Goal: Book appointment/travel/reservation

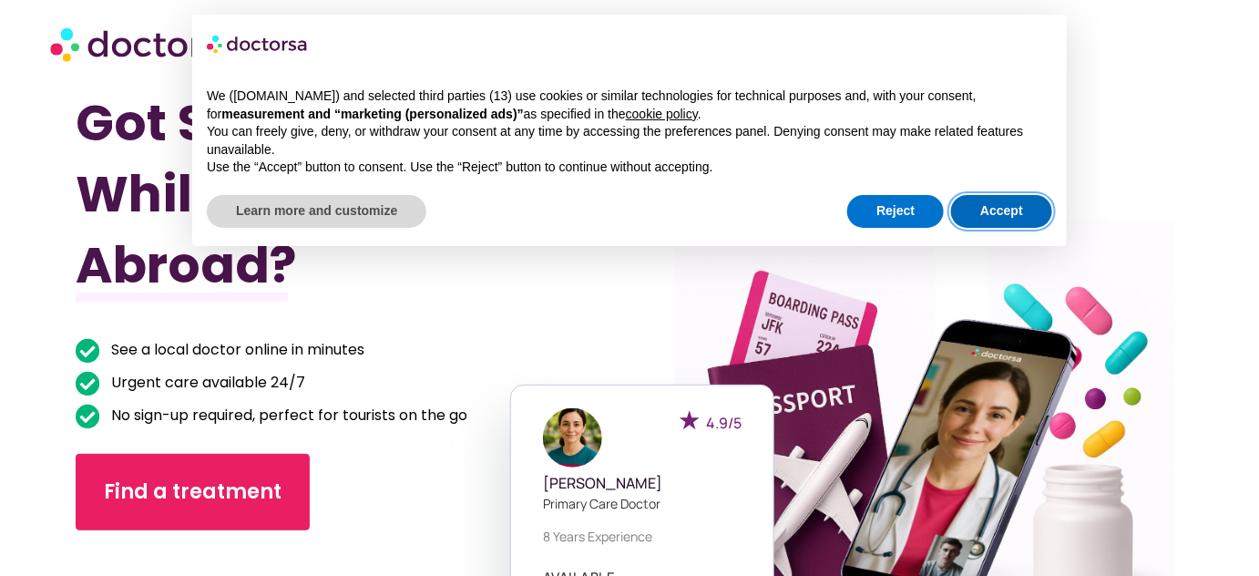
click at [1015, 206] on button "Accept" at bounding box center [1001, 211] width 101 height 33
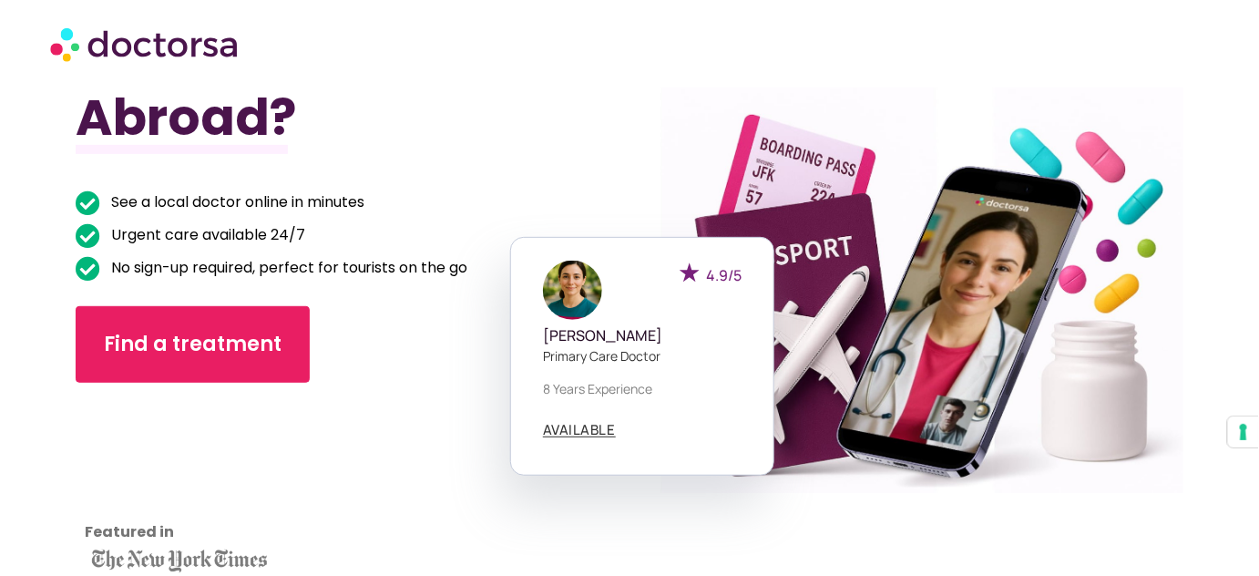
scroll to position [165, 0]
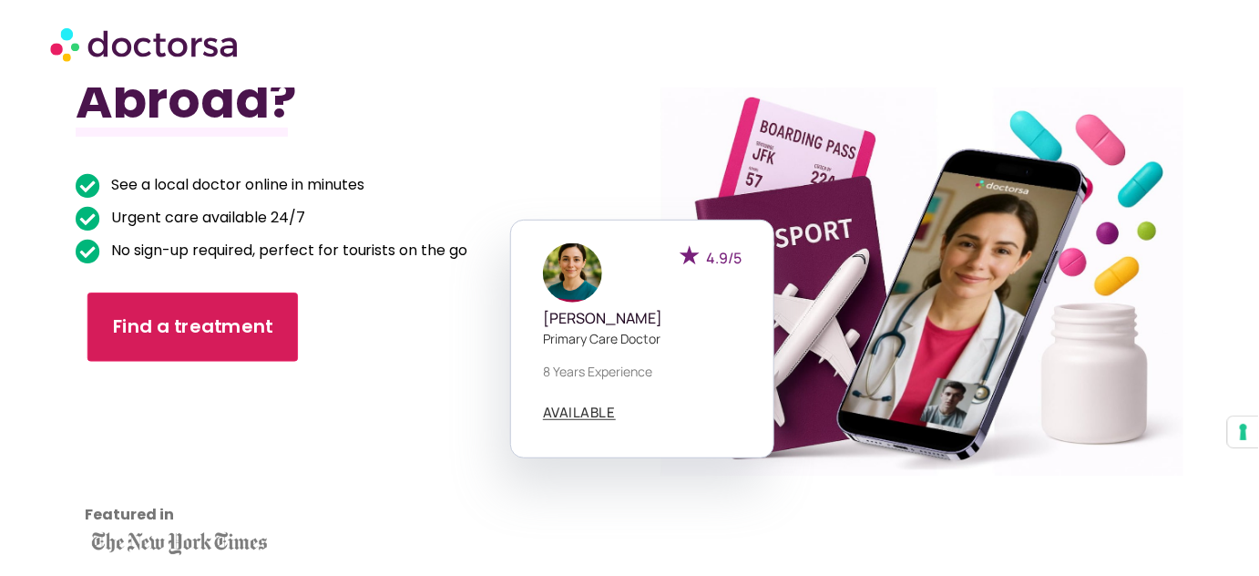
click at [171, 326] on span "Find a treatment" at bounding box center [193, 327] width 160 height 26
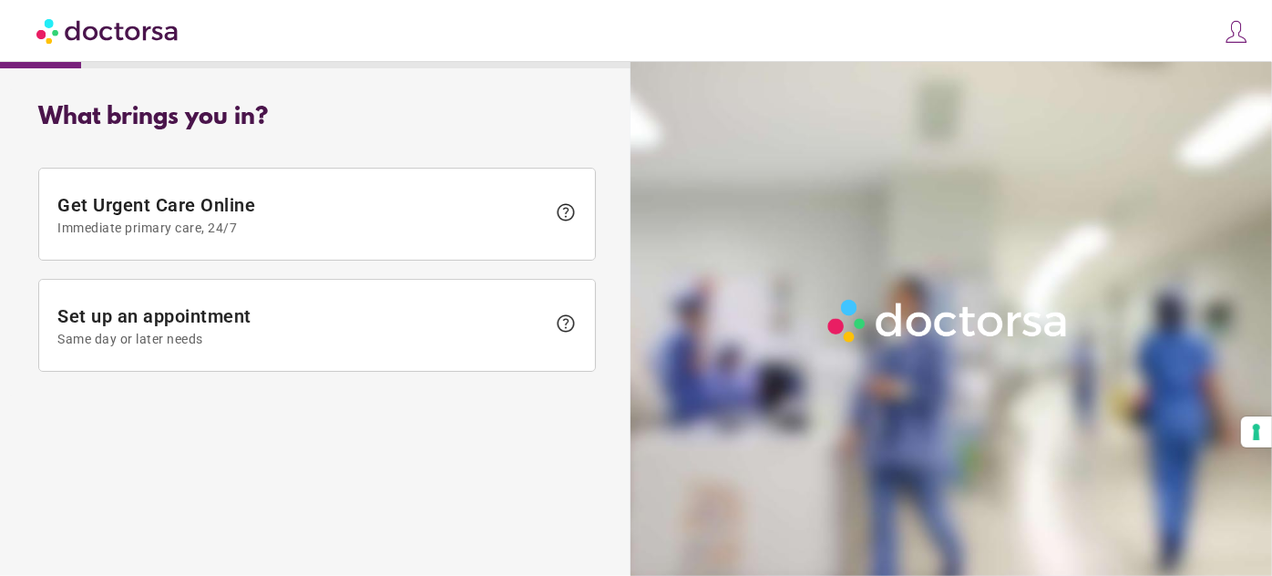
click at [640, 461] on div at bounding box center [954, 350] width 649 height 576
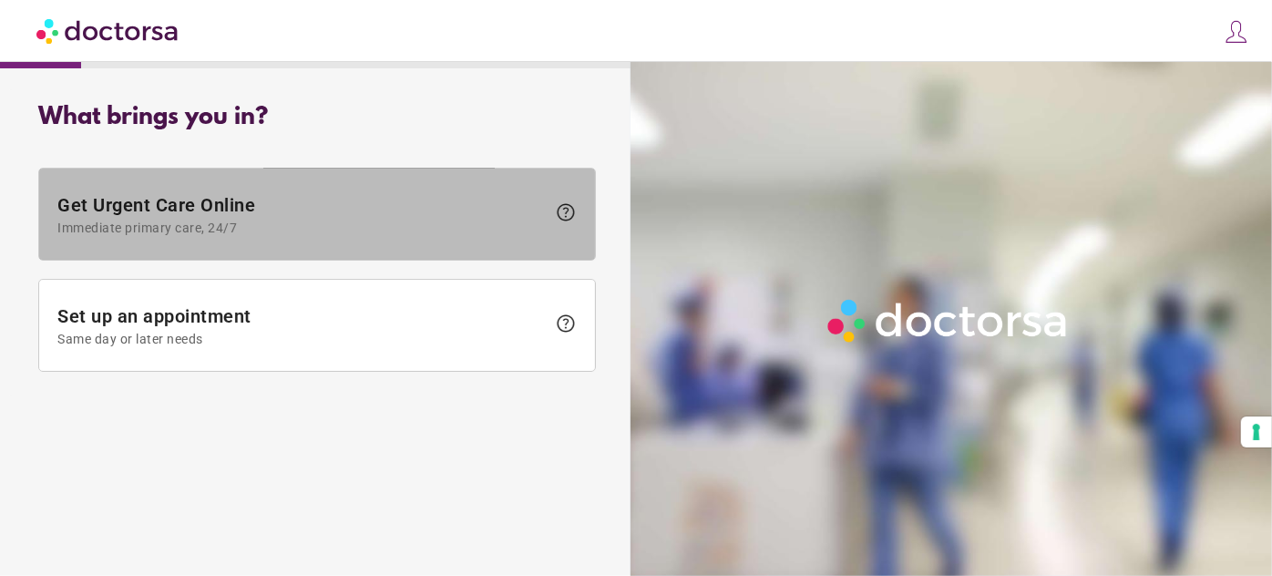
click at [401, 230] on span "Immediate primary care, 24/7" at bounding box center [301, 227] width 488 height 15
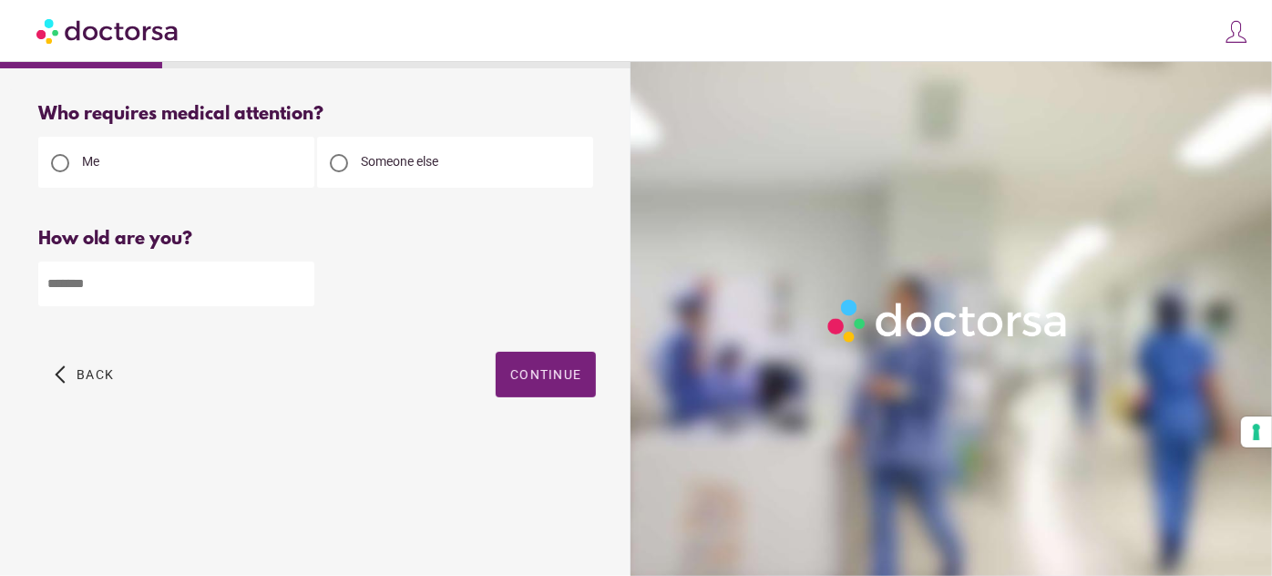
click at [223, 284] on input "number" at bounding box center [176, 283] width 276 height 45
type input "**"
click at [554, 367] on span "button" at bounding box center [546, 375] width 100 height 46
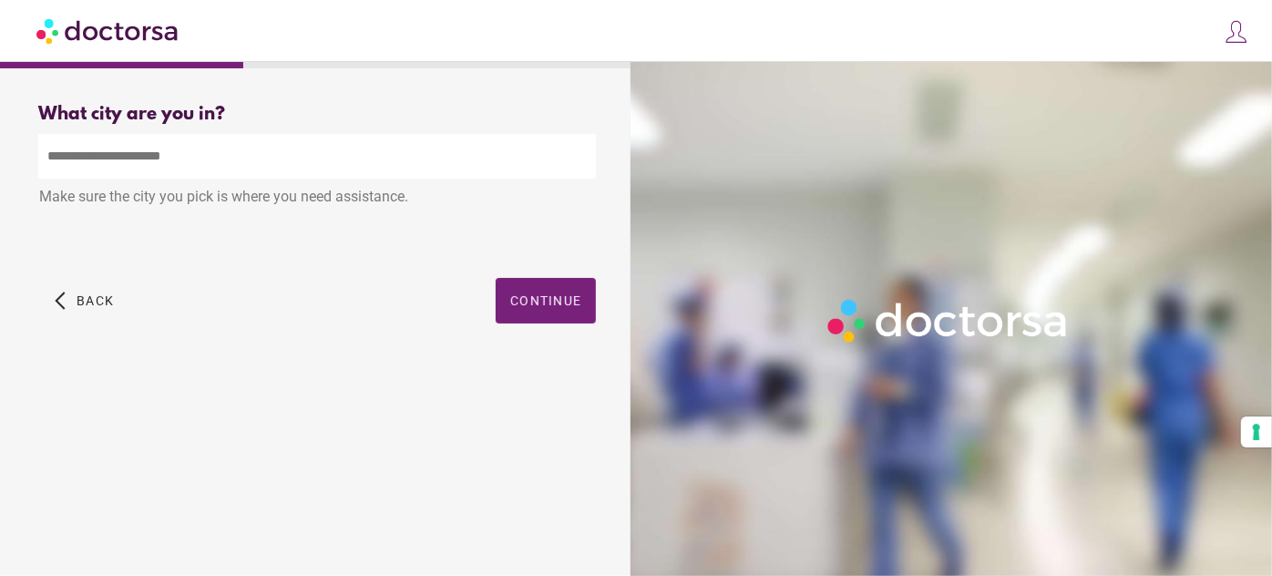
click at [215, 152] on input "text" at bounding box center [317, 156] width 558 height 45
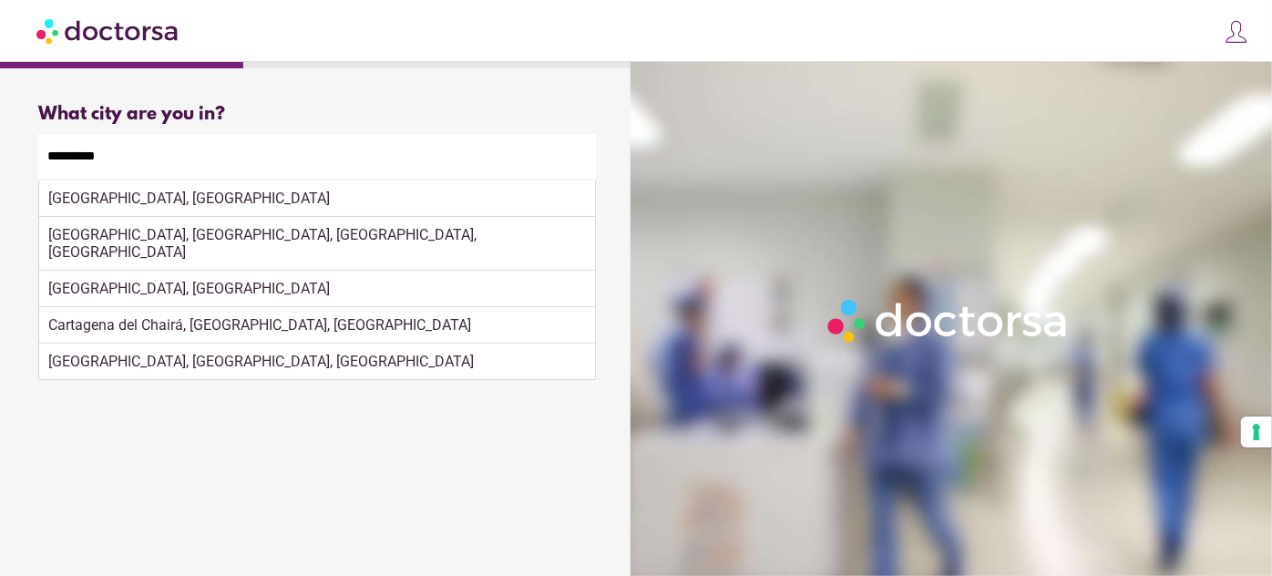
drag, startPoint x: 182, startPoint y: 213, endPoint x: 131, endPoint y: 193, distance: 54.8
click at [131, 193] on div "[GEOGRAPHIC_DATA], [GEOGRAPHIC_DATA]" at bounding box center [317, 198] width 556 height 36
type input "**********"
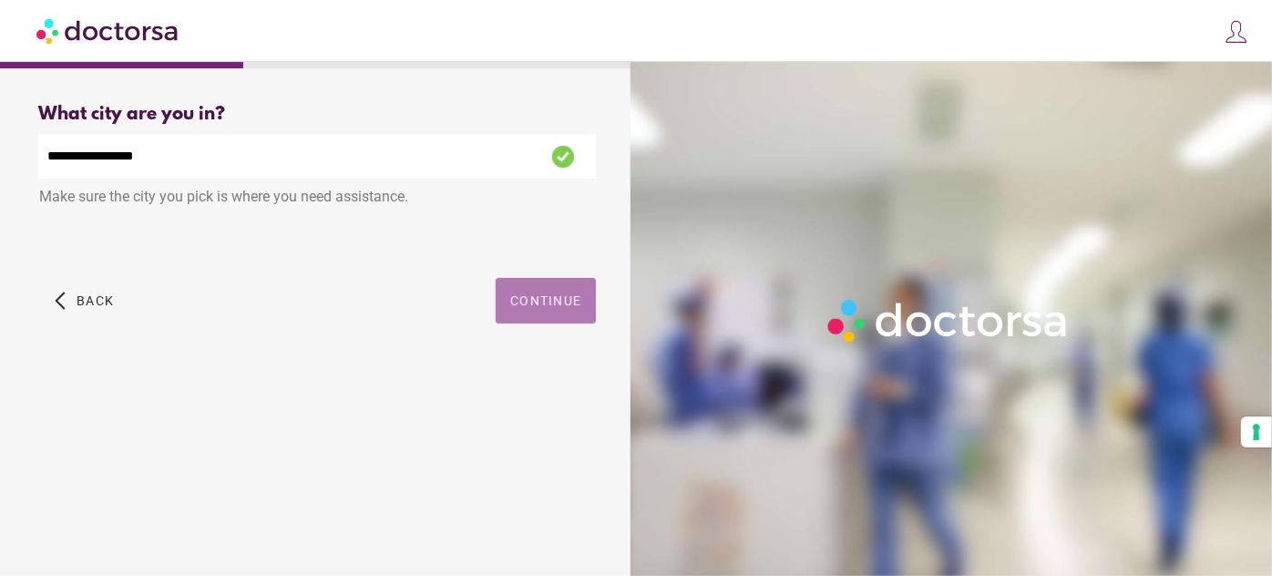
click at [550, 299] on span "Continue" at bounding box center [545, 300] width 71 height 15
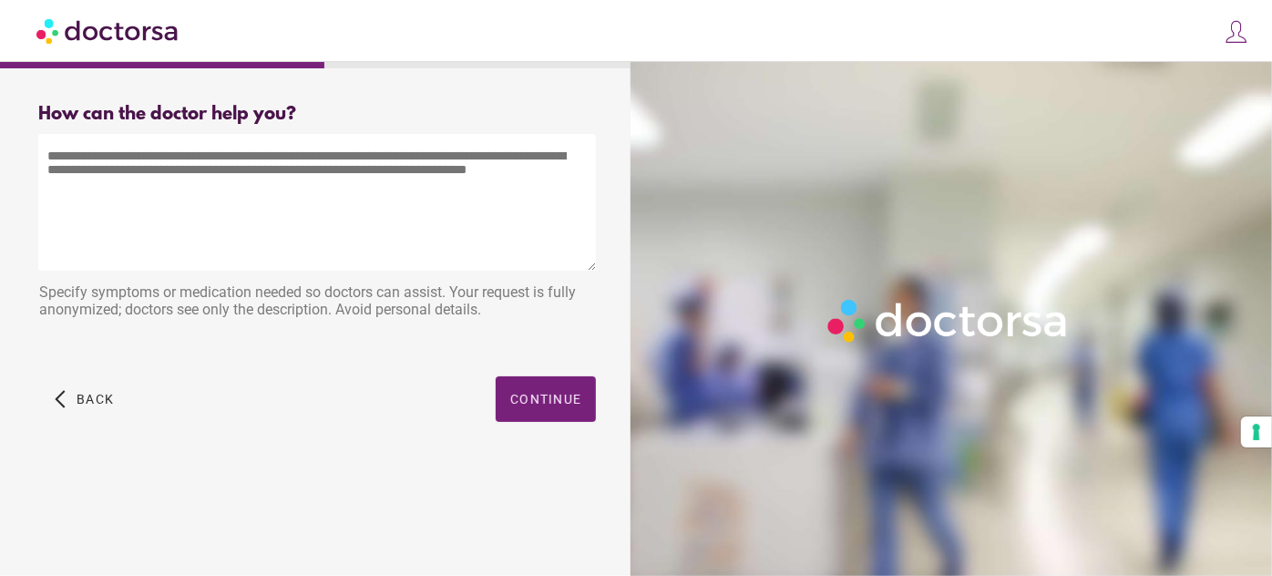
click at [140, 167] on textarea at bounding box center [317, 202] width 558 height 137
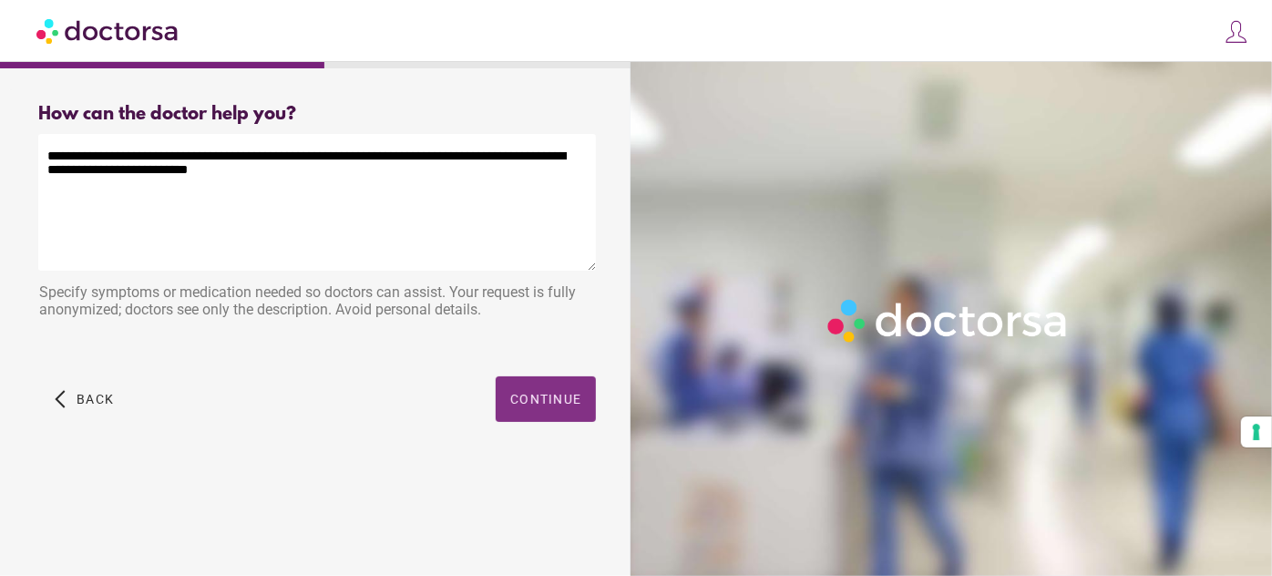
type textarea "**********"
click at [535, 394] on span "Continue" at bounding box center [545, 399] width 71 height 15
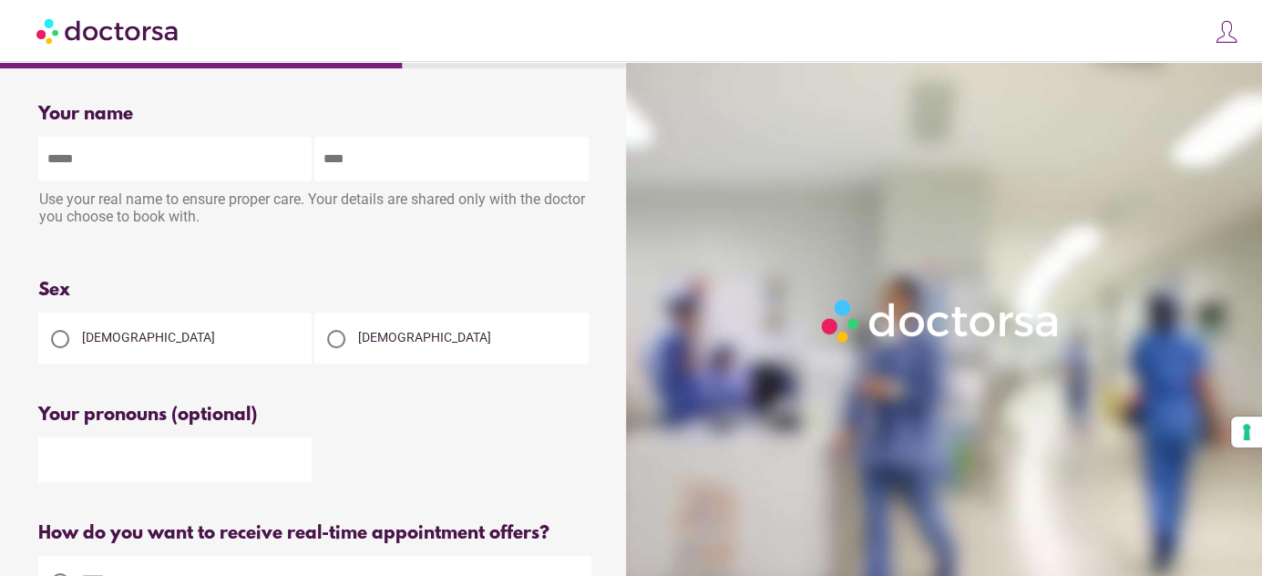
click at [151, 148] on input "text" at bounding box center [174, 159] width 273 height 45
type input "*******"
click at [60, 337] on div at bounding box center [60, 339] width 18 height 18
drag, startPoint x: 1260, startPoint y: 95, endPoint x: 1267, endPoint y: 136, distance: 41.6
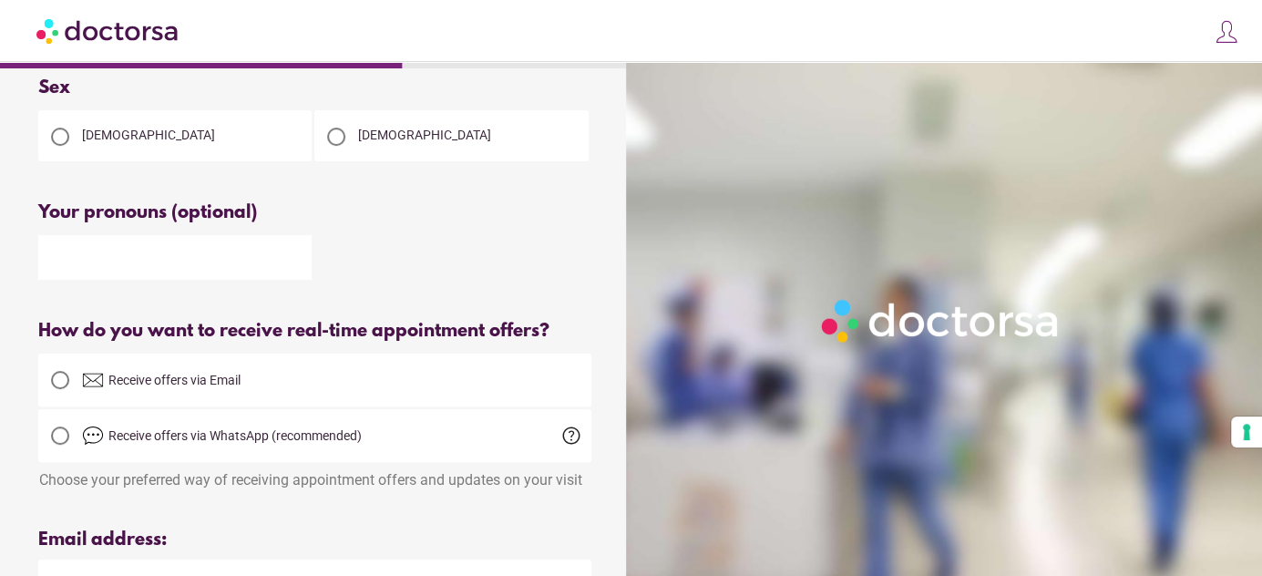
scroll to position [203, 0]
click at [63, 387] on div at bounding box center [60, 379] width 18 height 18
drag, startPoint x: 1265, startPoint y: 305, endPoint x: 60, endPoint y: 439, distance: 1211.8
click at [60, 439] on div at bounding box center [60, 434] width 18 height 18
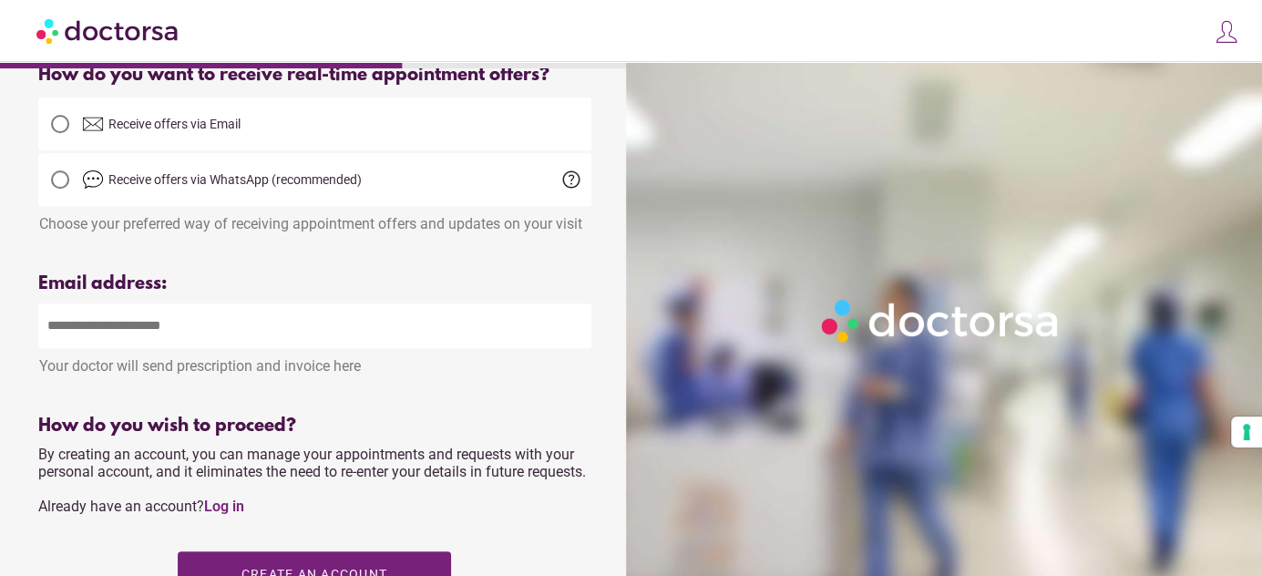
scroll to position [461, 0]
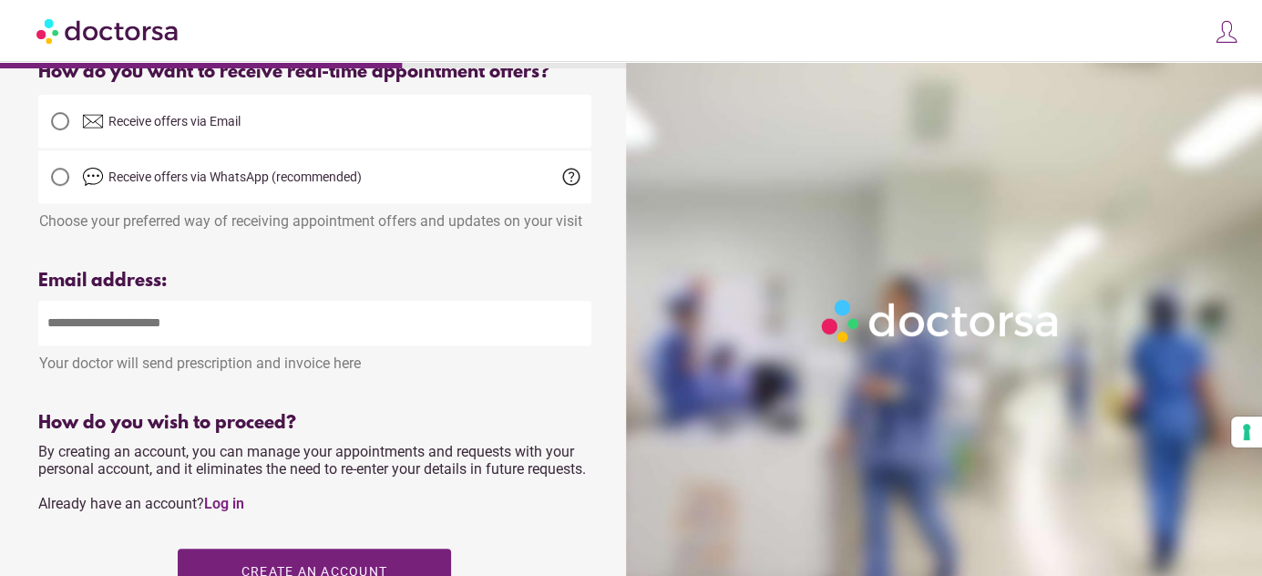
click at [211, 330] on input "email" at bounding box center [314, 323] width 553 height 45
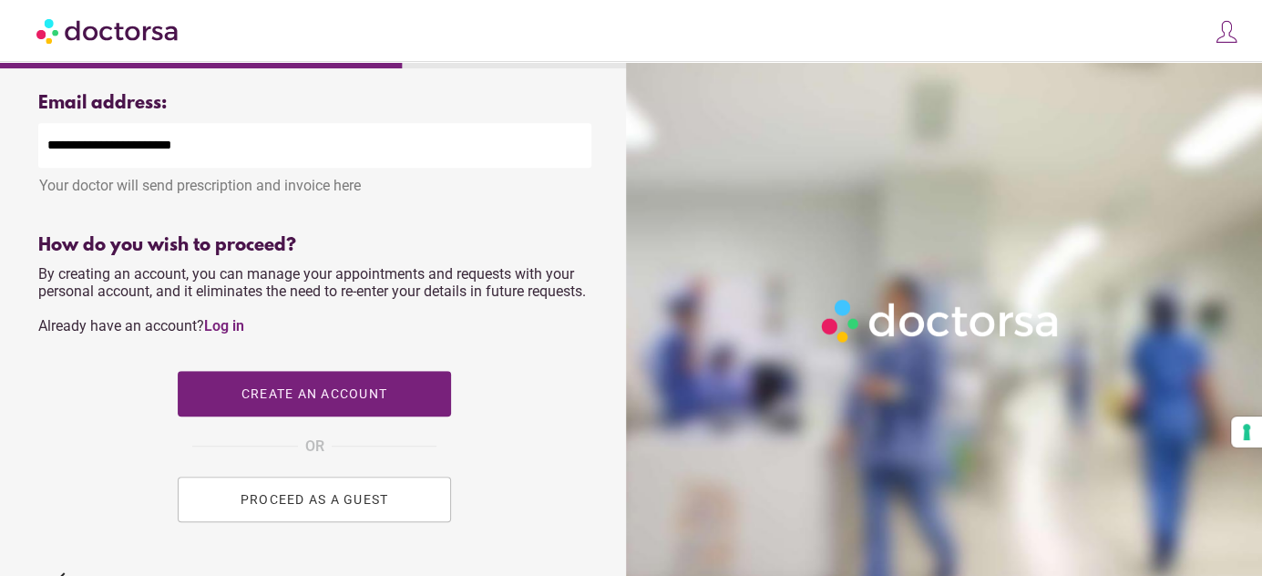
scroll to position [652, 0]
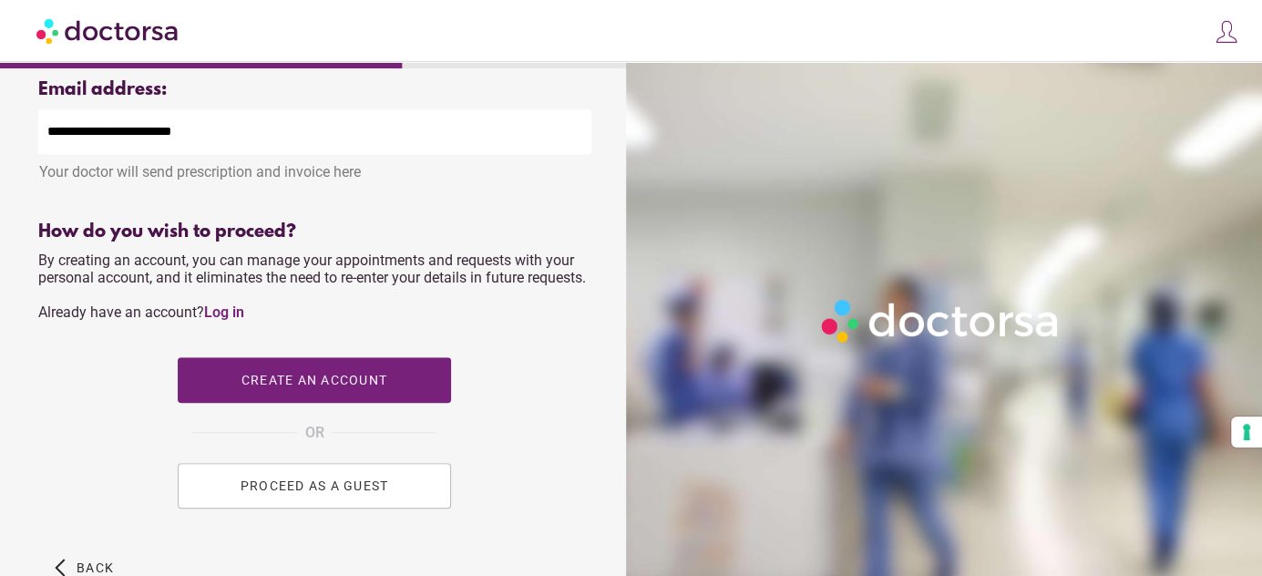
type input "**********"
click at [343, 493] on span "PROCEED AS A GUEST" at bounding box center [315, 485] width 148 height 15
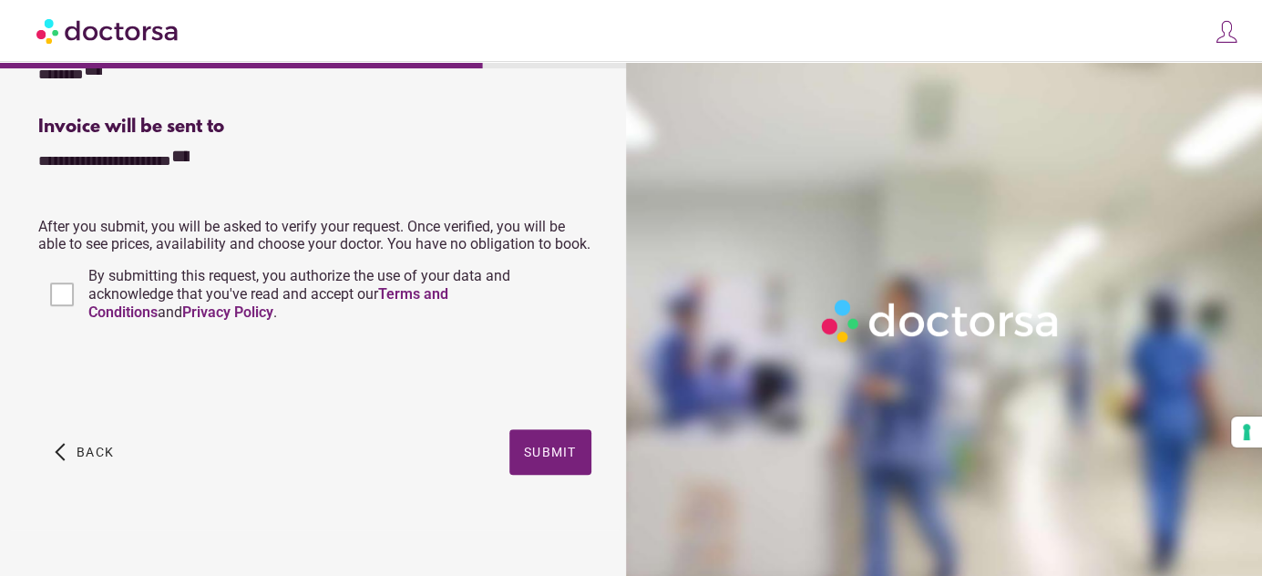
scroll to position [517, 0]
click at [541, 448] on span "Submit" at bounding box center [550, 452] width 53 height 15
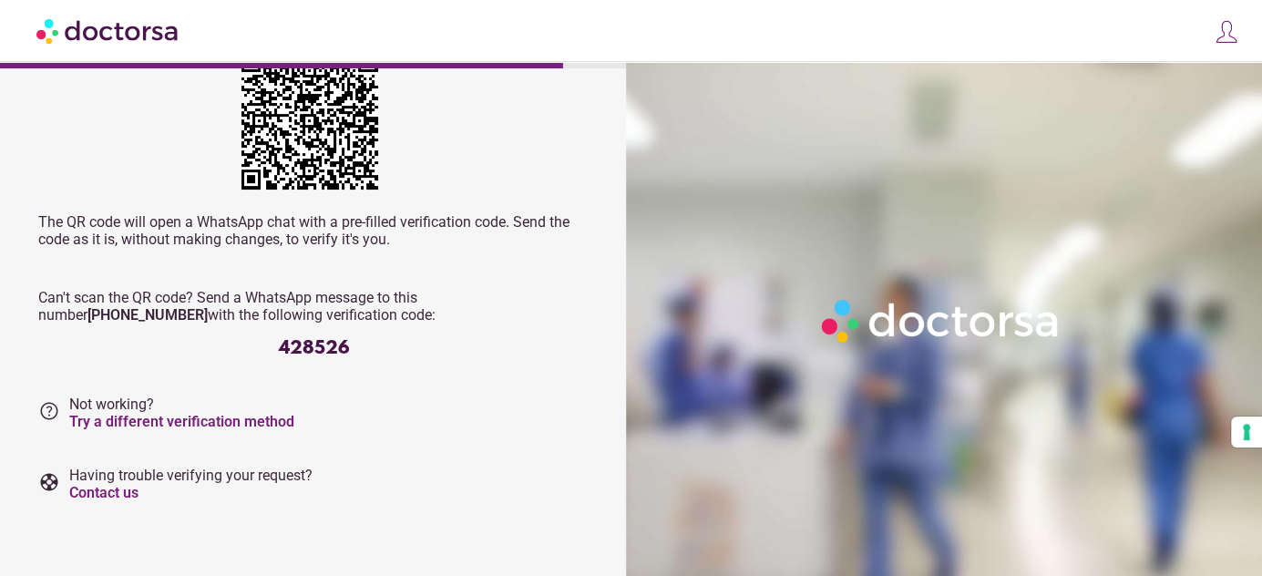
scroll to position [191, 0]
click at [263, 423] on link "Try a different verification method" at bounding box center [181, 421] width 225 height 17
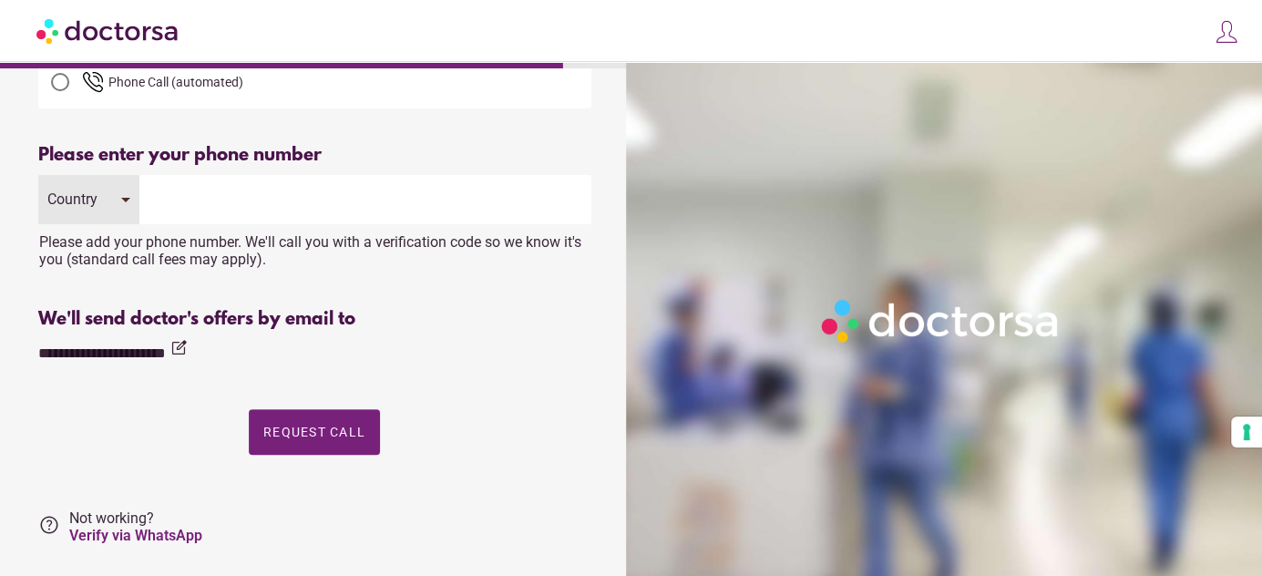
click at [121, 206] on div "Country" at bounding box center [88, 199] width 101 height 49
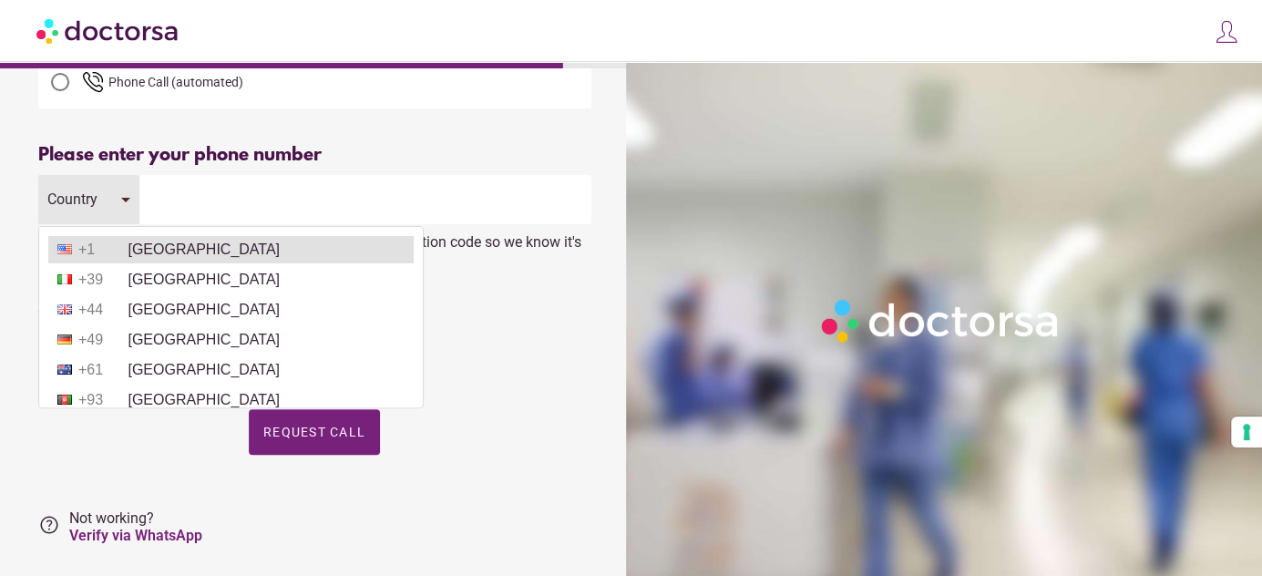
click at [146, 244] on li "+1 United States" at bounding box center [230, 249] width 365 height 27
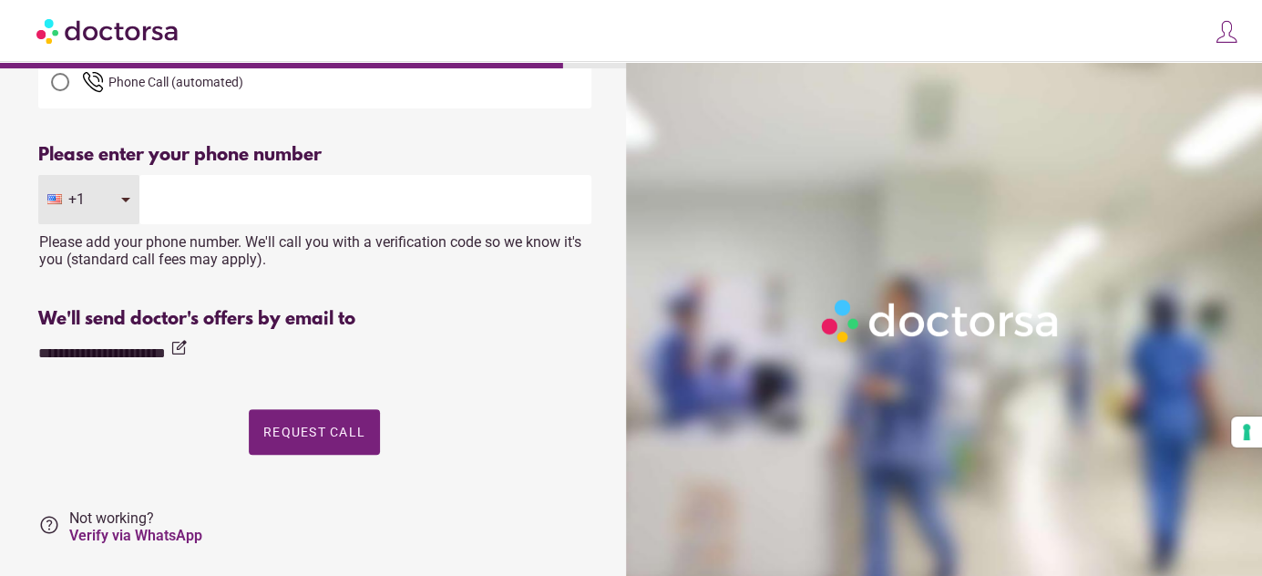
click at [191, 198] on input "tel" at bounding box center [365, 199] width 452 height 49
type input "**********"
click at [311, 439] on span "Request Call" at bounding box center [314, 432] width 102 height 15
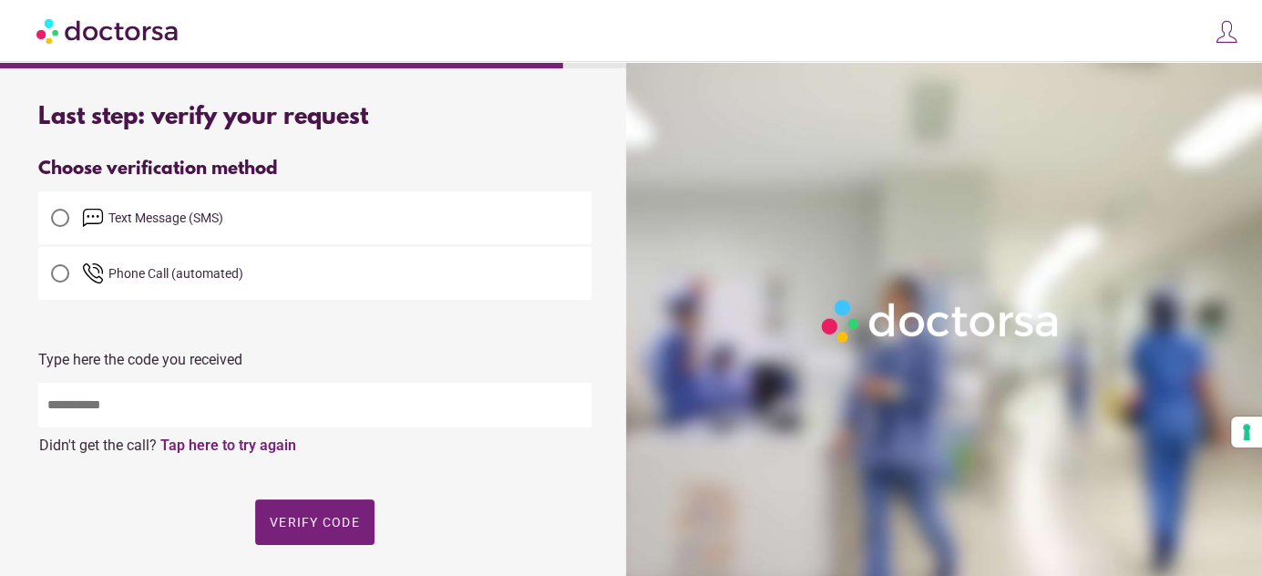
click at [282, 397] on input "text" at bounding box center [314, 405] width 553 height 45
click at [57, 217] on div at bounding box center [60, 218] width 18 height 18
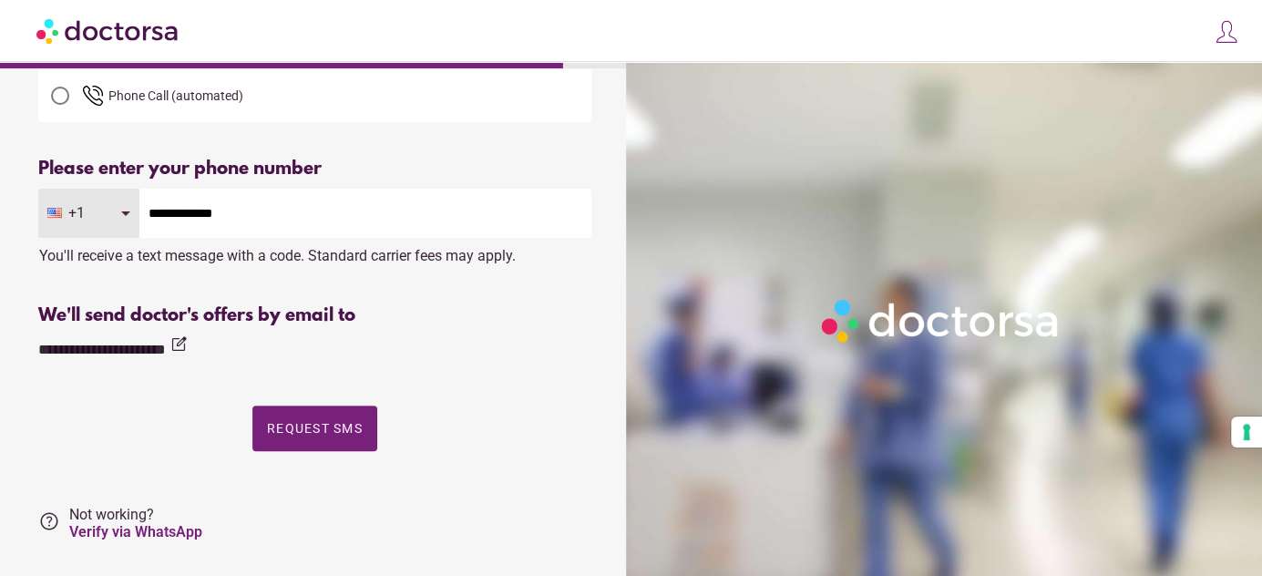
scroll to position [191, 0]
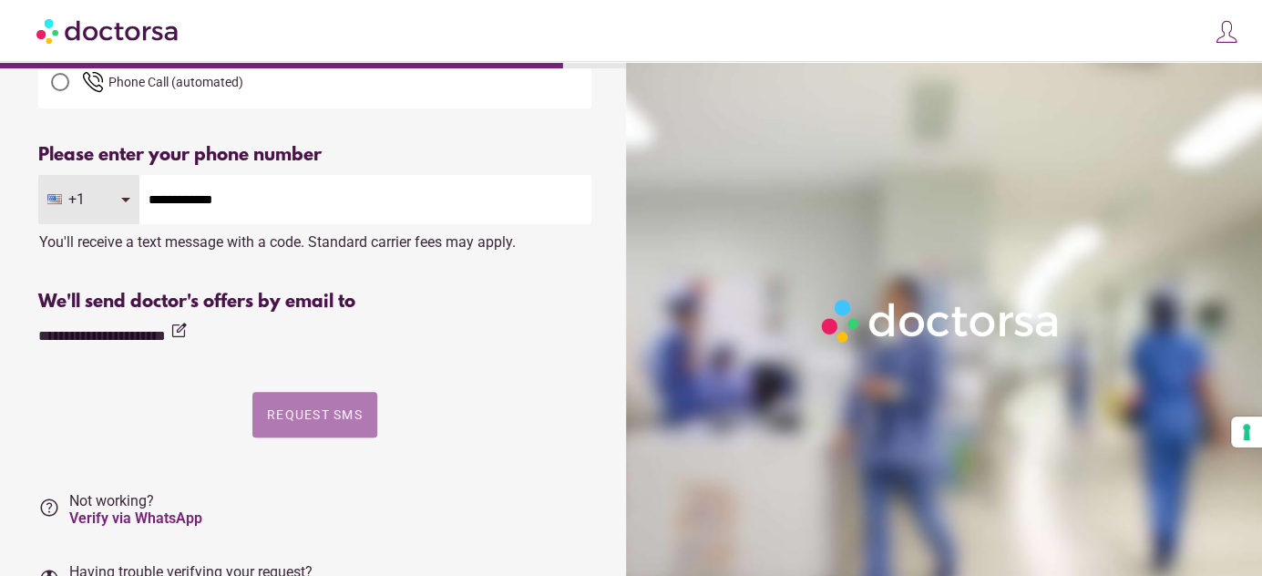
click at [335, 414] on span "Request SMS" at bounding box center [315, 414] width 96 height 15
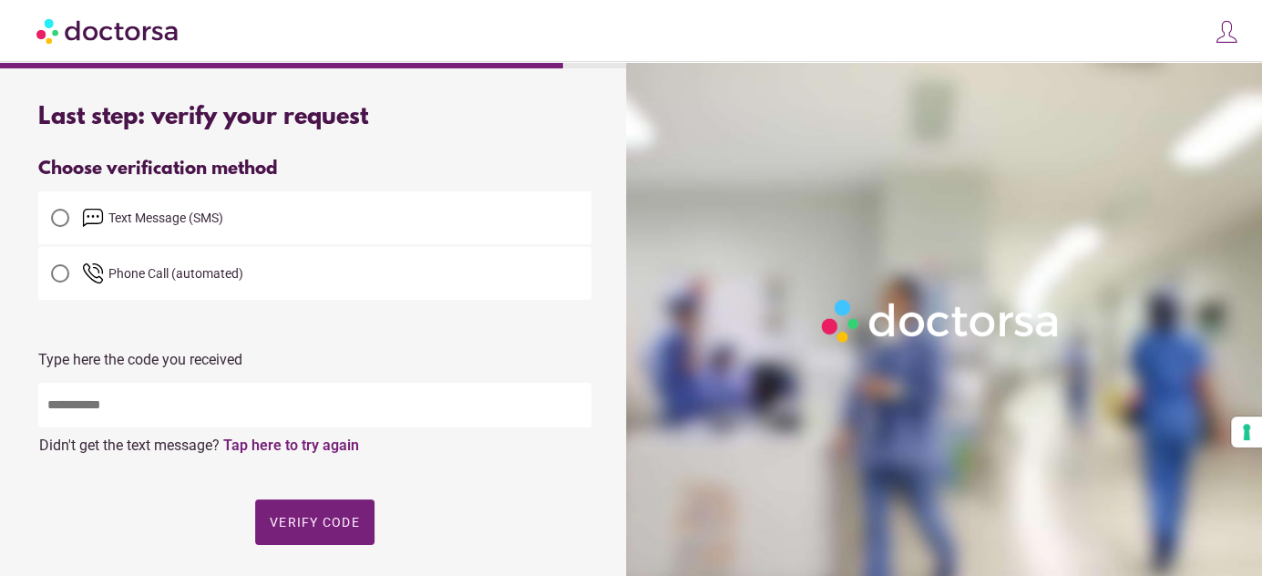
click at [335, 414] on input "text" at bounding box center [314, 405] width 553 height 45
click at [97, 404] on input "text" at bounding box center [314, 405] width 553 height 45
